Goal: Check status: Check status

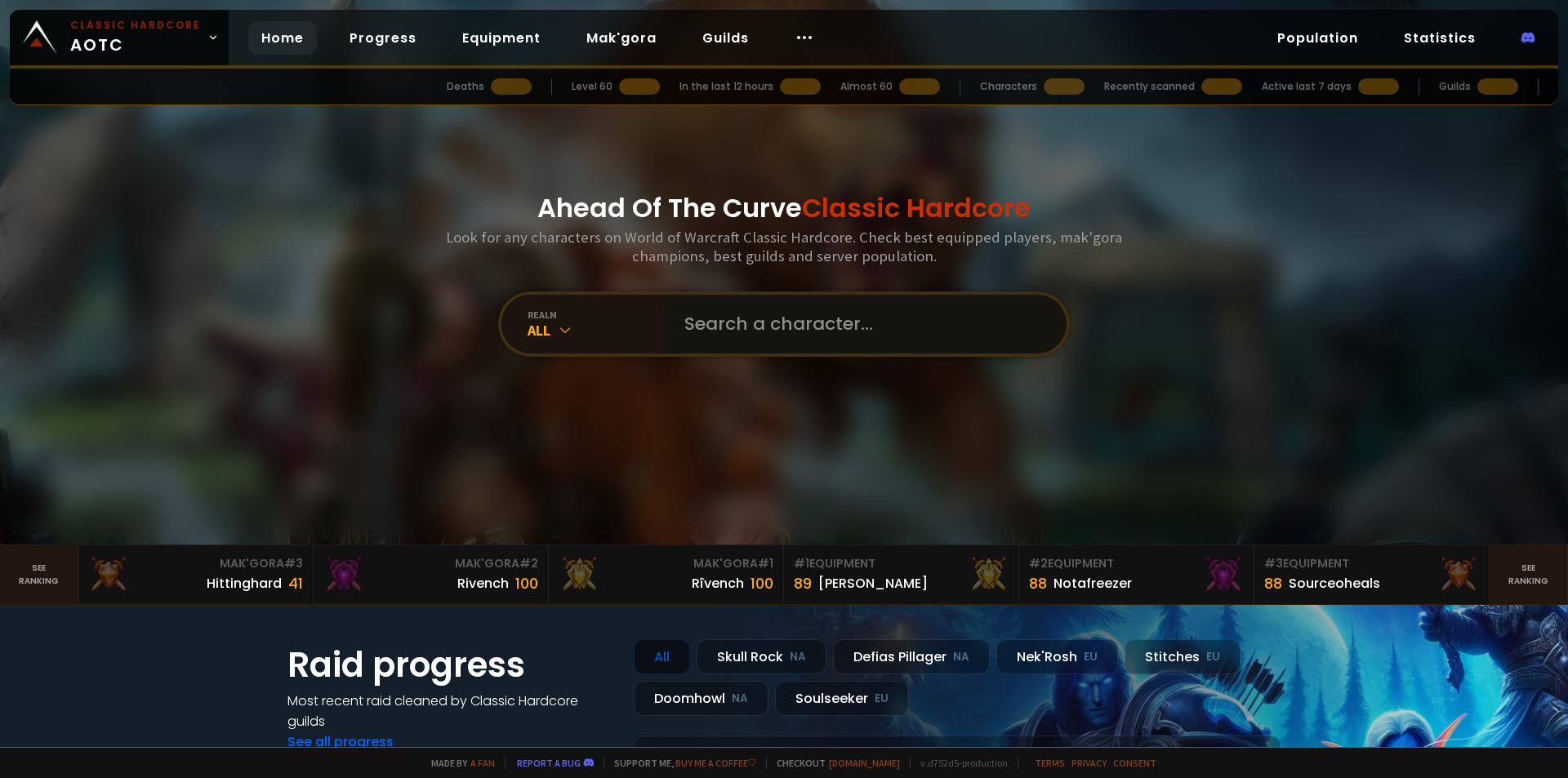
click at [761, 310] on input "text" at bounding box center [861, 325] width 373 height 59
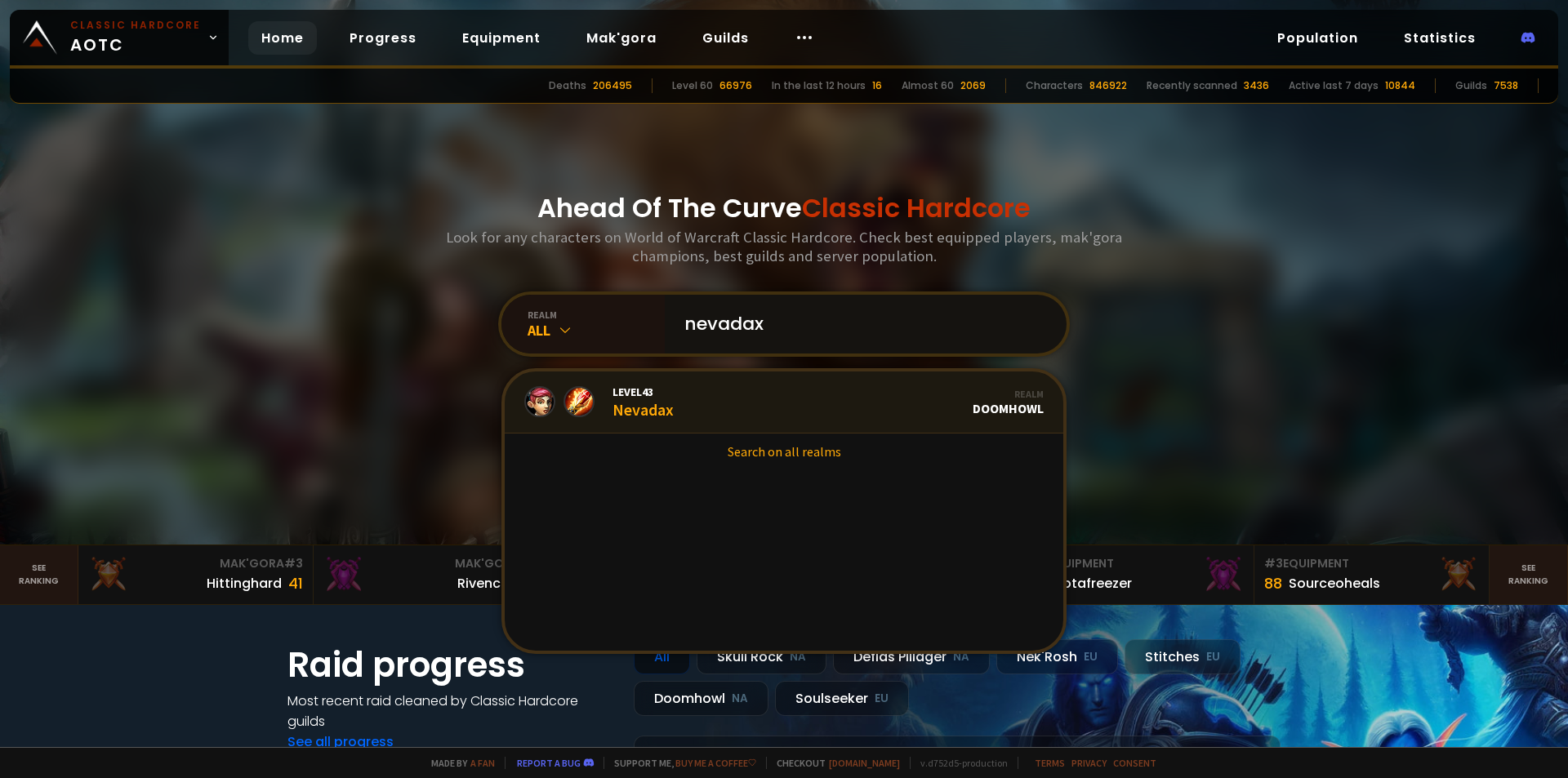
type input "nevadax"
click at [708, 403] on link "Level 43 Nevadax Realm Doomhowl" at bounding box center [784, 402] width 559 height 62
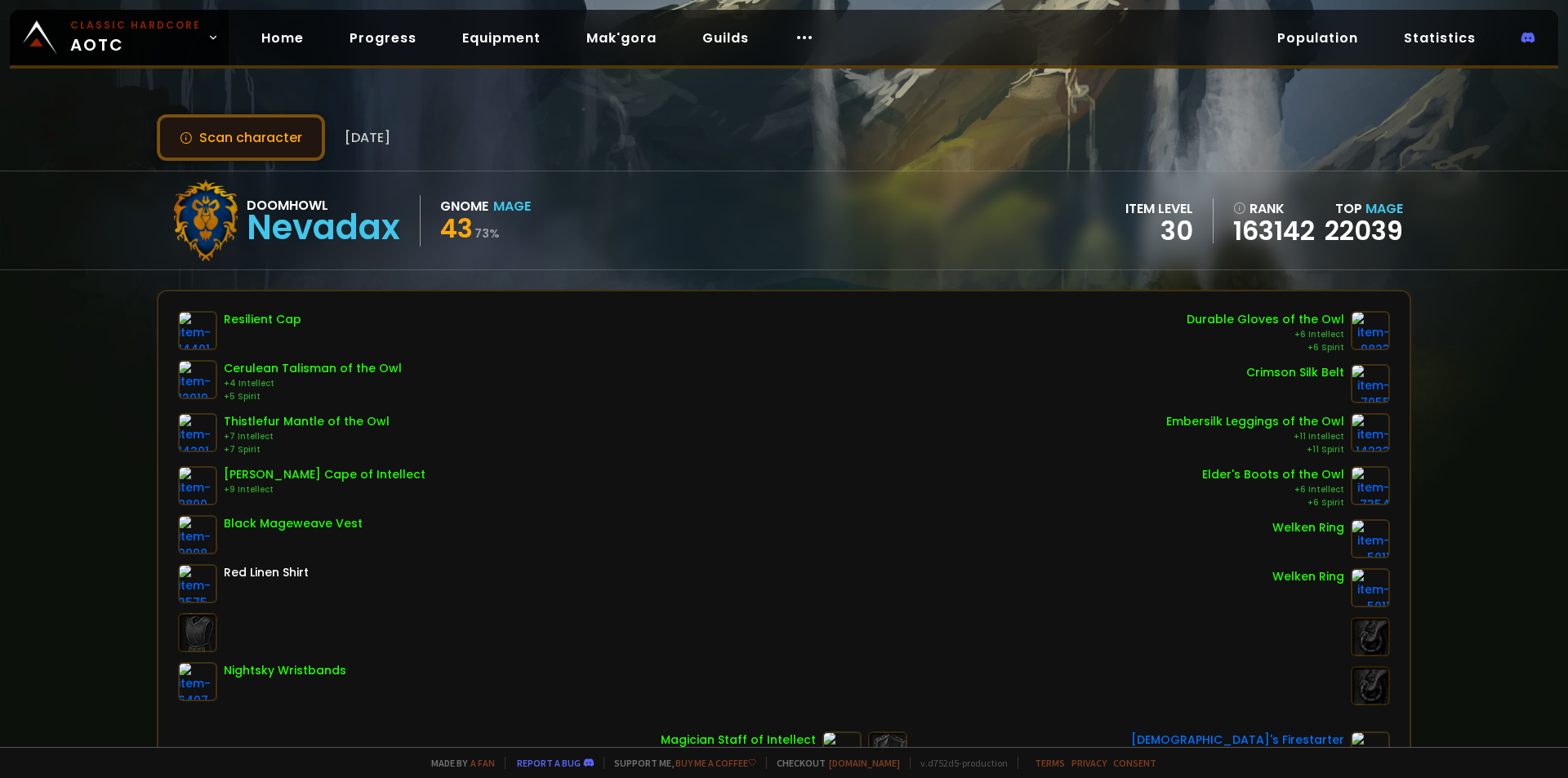
click at [201, 146] on button "Scan character" at bounding box center [240, 137] width 168 height 46
click at [219, 135] on button "Scan character" at bounding box center [240, 137] width 168 height 46
